Goal: Transaction & Acquisition: Subscribe to service/newsletter

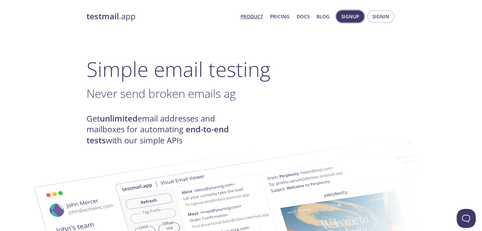
click at [351, 14] on span "Signup" at bounding box center [350, 16] width 18 height 8
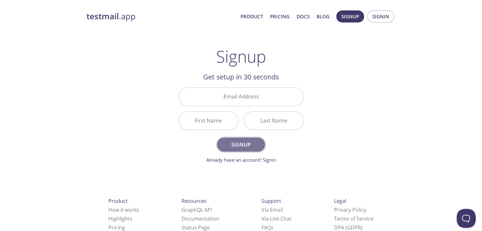
click at [251, 150] on button "Signup" at bounding box center [240, 145] width 47 height 14
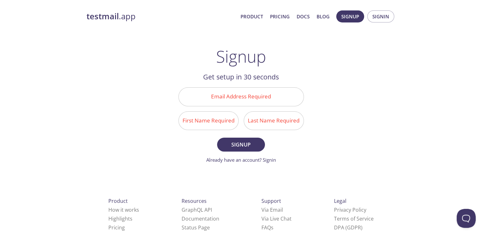
click at [244, 101] on input "Email Address Required" at bounding box center [241, 97] width 125 height 18
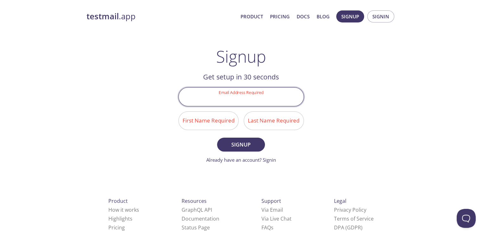
type input "adhivijayseo@gmail.com"
click at [191, 112] on input "First Name Required" at bounding box center [209, 121] width 60 height 18
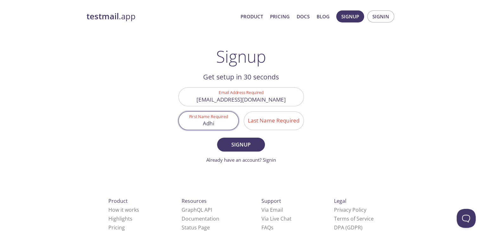
type input "Adhi"
click at [262, 110] on div "Last Name Required" at bounding box center [273, 121] width 65 height 24
click at [272, 128] on input "Last Name Required" at bounding box center [274, 121] width 60 height 18
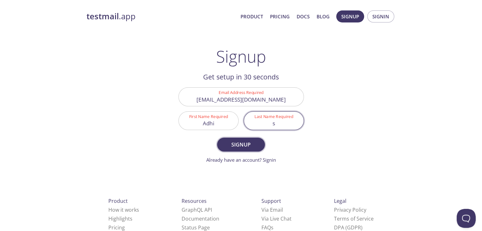
type input "s"
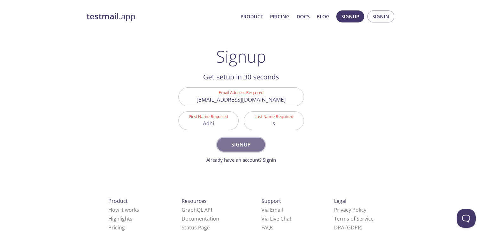
click at [236, 148] on span "Signup" at bounding box center [241, 144] width 34 height 9
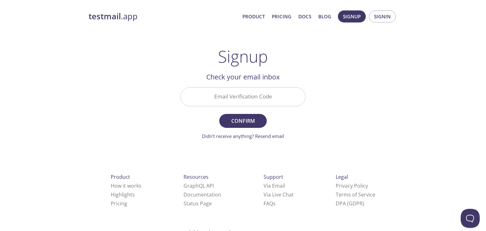
click at [233, 92] on input "Email Verification Code" at bounding box center [243, 97] width 125 height 18
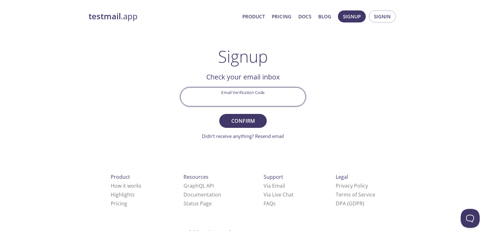
paste input "D1LGY4U"
type input "D1LGY4U"
click at [254, 123] on span "Confirm" at bounding box center [243, 121] width 34 height 9
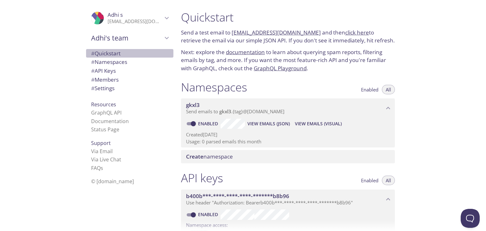
click at [100, 54] on span "# Quickstart" at bounding box center [105, 53] width 29 height 7
click at [125, 69] on span "# API Keys" at bounding box center [129, 71] width 77 height 8
click at [354, 35] on link "click here" at bounding box center [357, 32] width 24 height 7
click at [280, 32] on link "gkxl3.test@inbox.testmail.app" at bounding box center [276, 32] width 89 height 7
click at [271, 32] on link "gkxl3.test@inbox.testmail.app" at bounding box center [276, 32] width 89 height 7
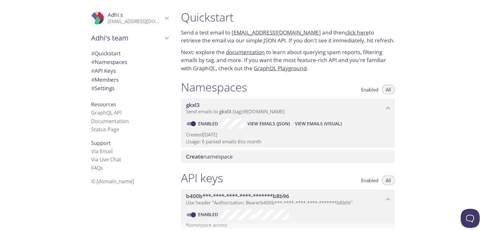
click at [250, 148] on div "Namespaces Enabled All gkxl3 Send emails to gkxl3 . {tag} @inbox.testmail.app E…" at bounding box center [288, 121] width 224 height 91
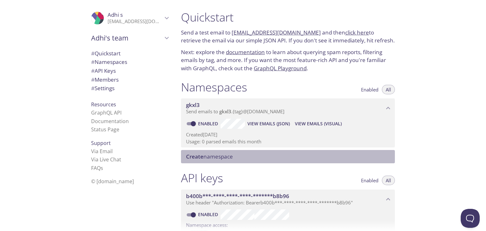
click at [219, 159] on span "Create namespace" at bounding box center [209, 156] width 47 height 7
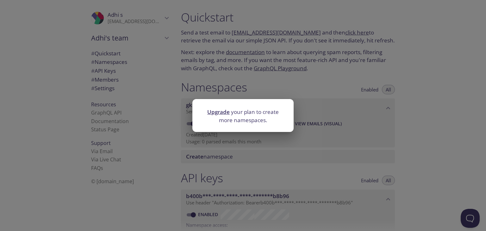
click at [302, 119] on div "Upgrade your plan to create more namespaces." at bounding box center [243, 115] width 486 height 231
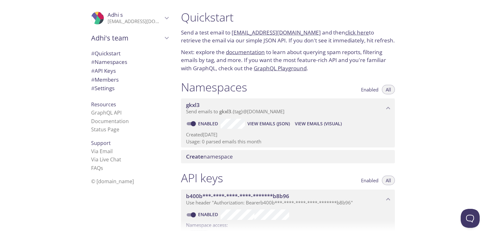
scroll to position [10, 0]
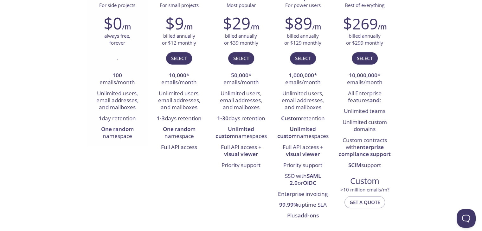
scroll to position [127, 0]
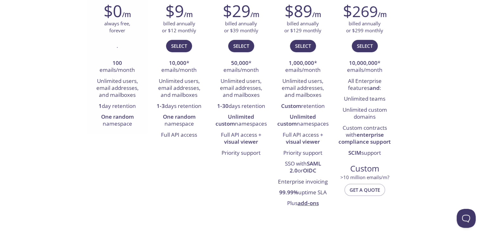
click at [116, 46] on div "." at bounding box center [117, 49] width 52 height 18
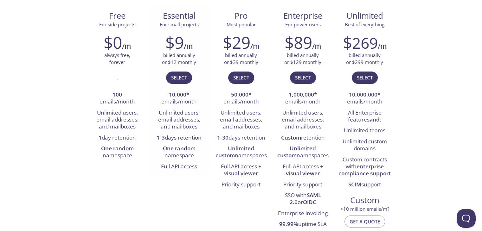
scroll to position [0, 0]
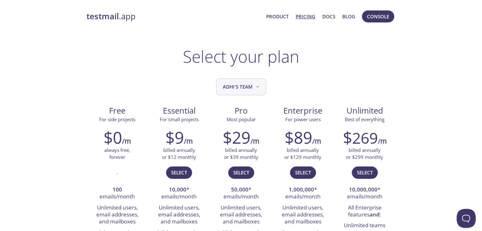
click at [232, 92] on button "Adhi's team" at bounding box center [241, 87] width 50 height 17
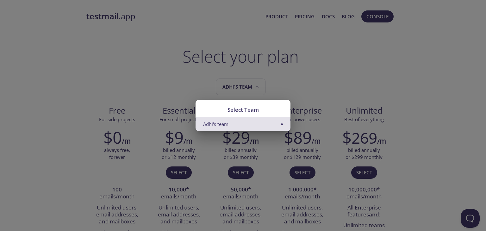
click at [279, 123] on li "Adhi's team" at bounding box center [243, 124] width 95 height 14
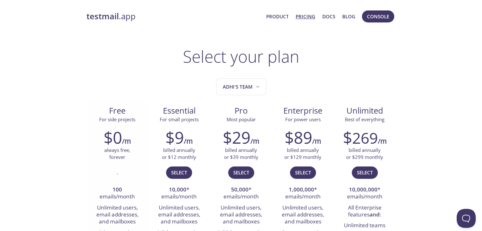
click at [121, 174] on div "." at bounding box center [117, 175] width 52 height 18
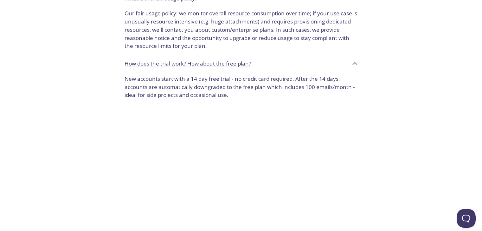
scroll to position [570, 0]
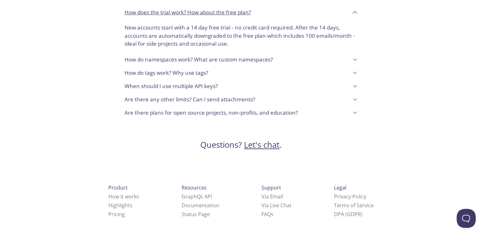
click at [266, 146] on link "Let's chat" at bounding box center [261, 144] width 35 height 11
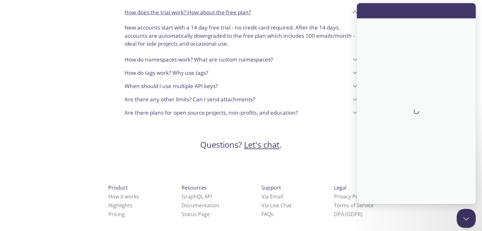
scroll to position [0, 0]
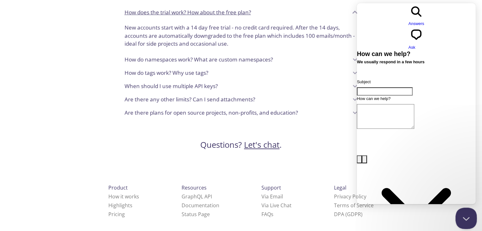
drag, startPoint x: 464, startPoint y: 217, endPoint x: 458, endPoint y: 217, distance: 5.7
click at [464, 217] on button "Close Beacon popover" at bounding box center [464, 217] width 19 height 19
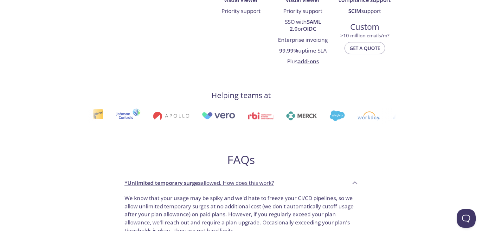
scroll to position [127, 0]
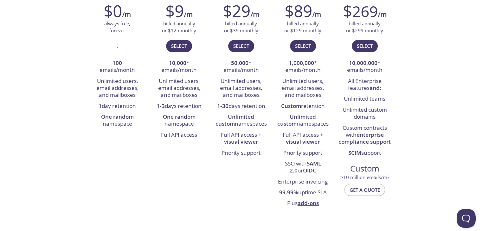
click at [125, 142] on div "Free For side projects $0 /m always free, forever . 100 emails/month Unlimited …" at bounding box center [240, 93] width 309 height 239
drag, startPoint x: 117, startPoint y: 169, endPoint x: 115, endPoint y: 129, distance: 40.0
click at [117, 169] on div "Free For side projects $0 /m always free, forever . 100 emails/month Unlimited …" at bounding box center [240, 93] width 309 height 239
click at [115, 129] on li "One random namespace" at bounding box center [117, 121] width 52 height 18
click at [123, 156] on div "Free For side projects $0 /m always free, forever . 100 emails/month Unlimited …" at bounding box center [240, 93] width 309 height 239
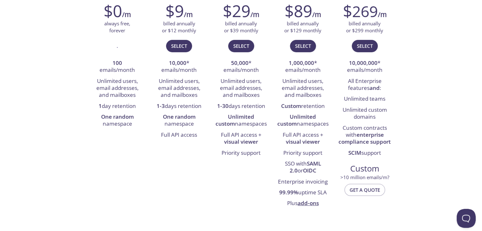
drag, startPoint x: 123, startPoint y: 155, endPoint x: 147, endPoint y: 143, distance: 26.2
click at [130, 151] on div "Free For side projects $0 /m always free, forever . 100 emails/month Unlimited …" at bounding box center [240, 93] width 309 height 239
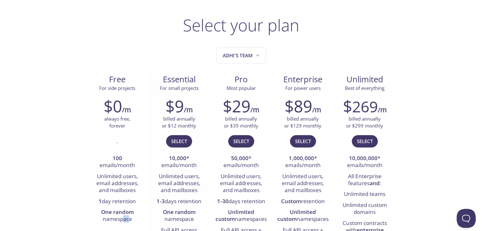
scroll to position [0, 0]
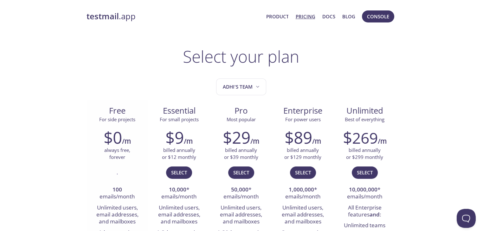
click at [119, 134] on h2 "$0" at bounding box center [113, 137] width 18 height 19
click at [122, 14] on link "testmail .app" at bounding box center [173, 16] width 174 height 11
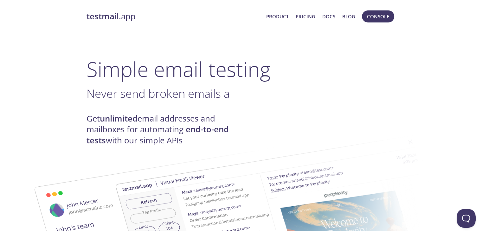
click at [310, 12] on link "Pricing" at bounding box center [305, 16] width 20 height 8
